Goal: Task Accomplishment & Management: Use online tool/utility

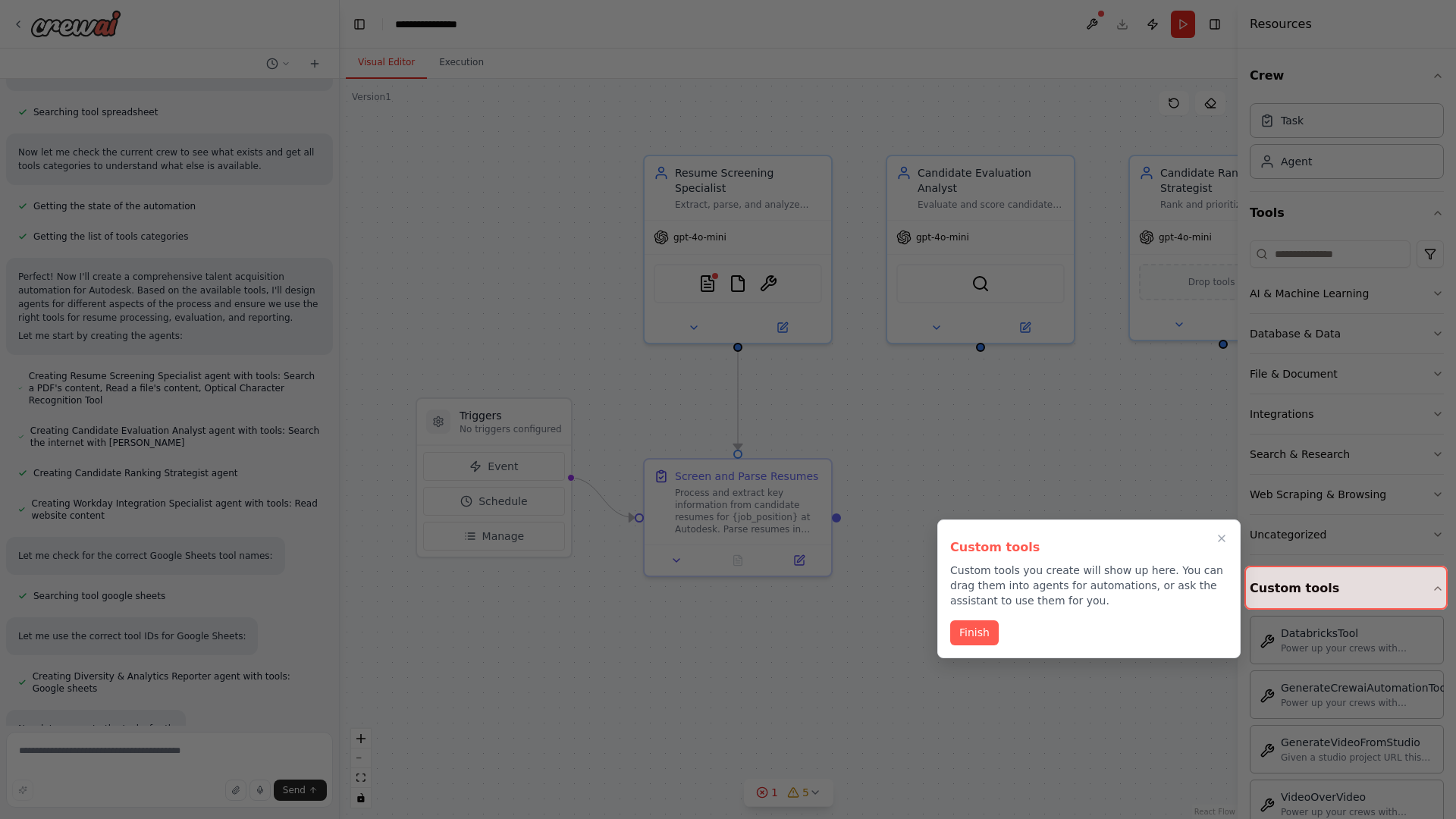
scroll to position [561, 0]
